Goal: Task Accomplishment & Management: Manage account settings

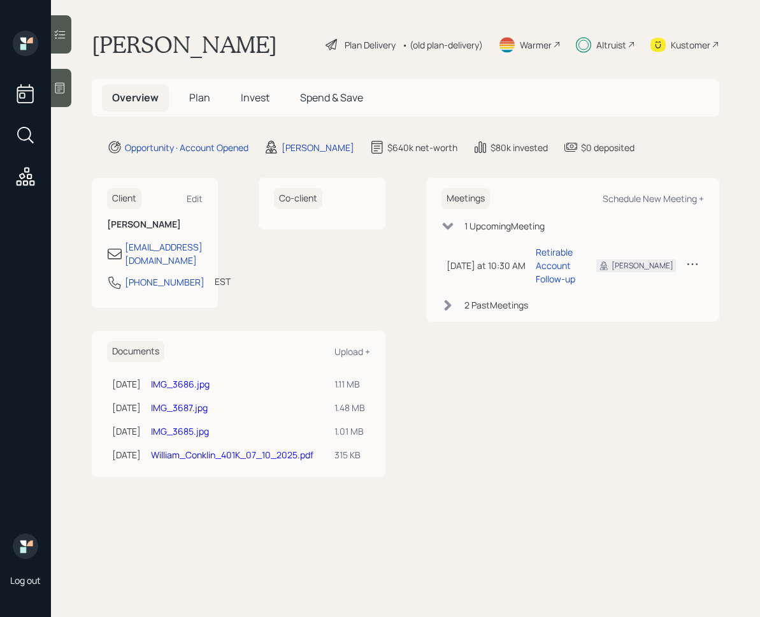
click at [266, 103] on span "Invest" at bounding box center [255, 97] width 29 height 14
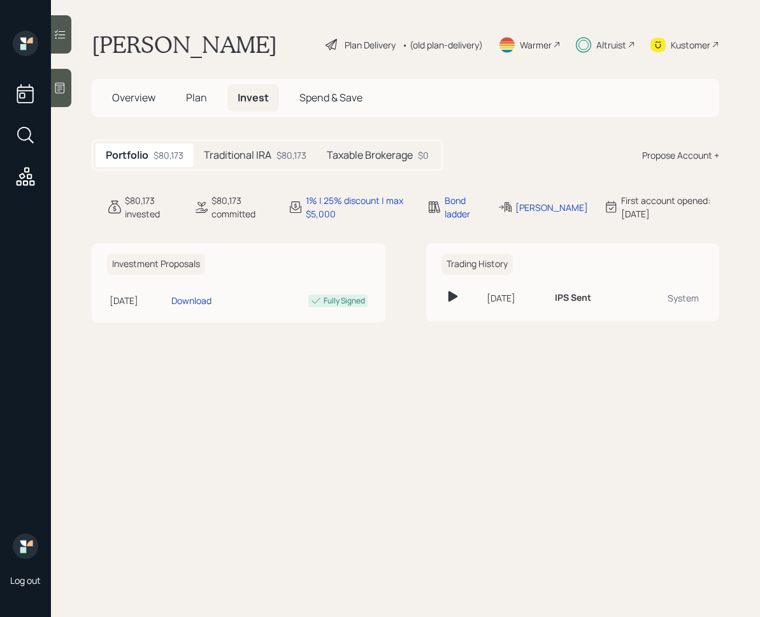
click at [282, 162] on div "Traditional IRA $80,173" at bounding box center [255, 155] width 123 height 24
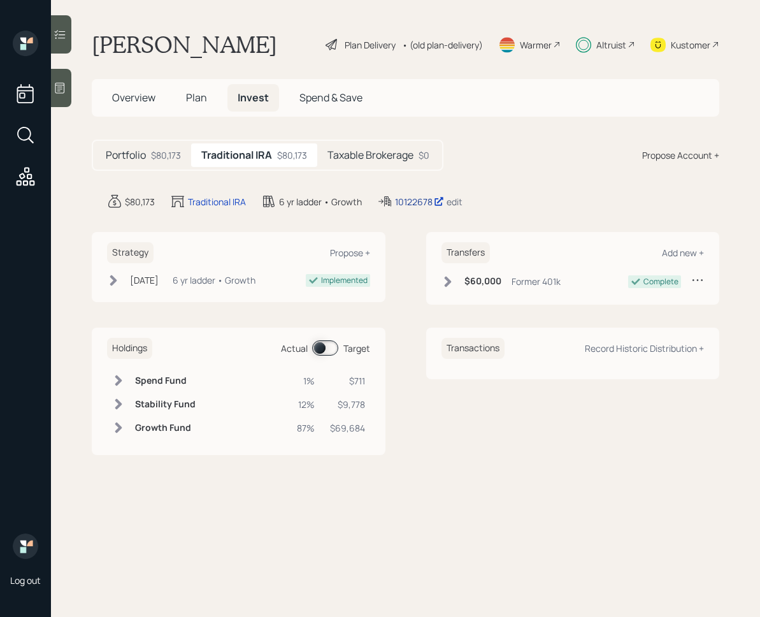
click at [416, 199] on div "10122678" at bounding box center [419, 201] width 49 height 13
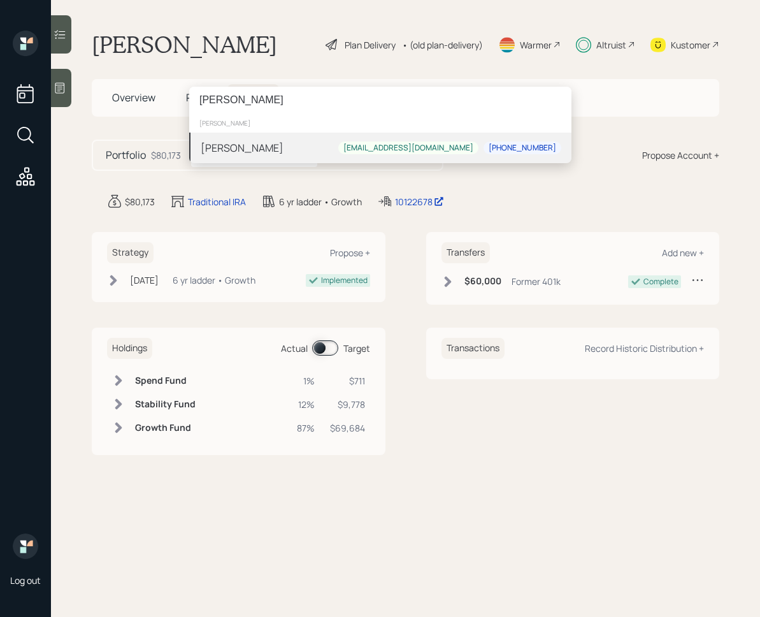
type input "[PERSON_NAME]"
click at [273, 150] on div "[PERSON_NAME]" at bounding box center [242, 147] width 83 height 15
